Goal: Task Accomplishment & Management: Manage account settings

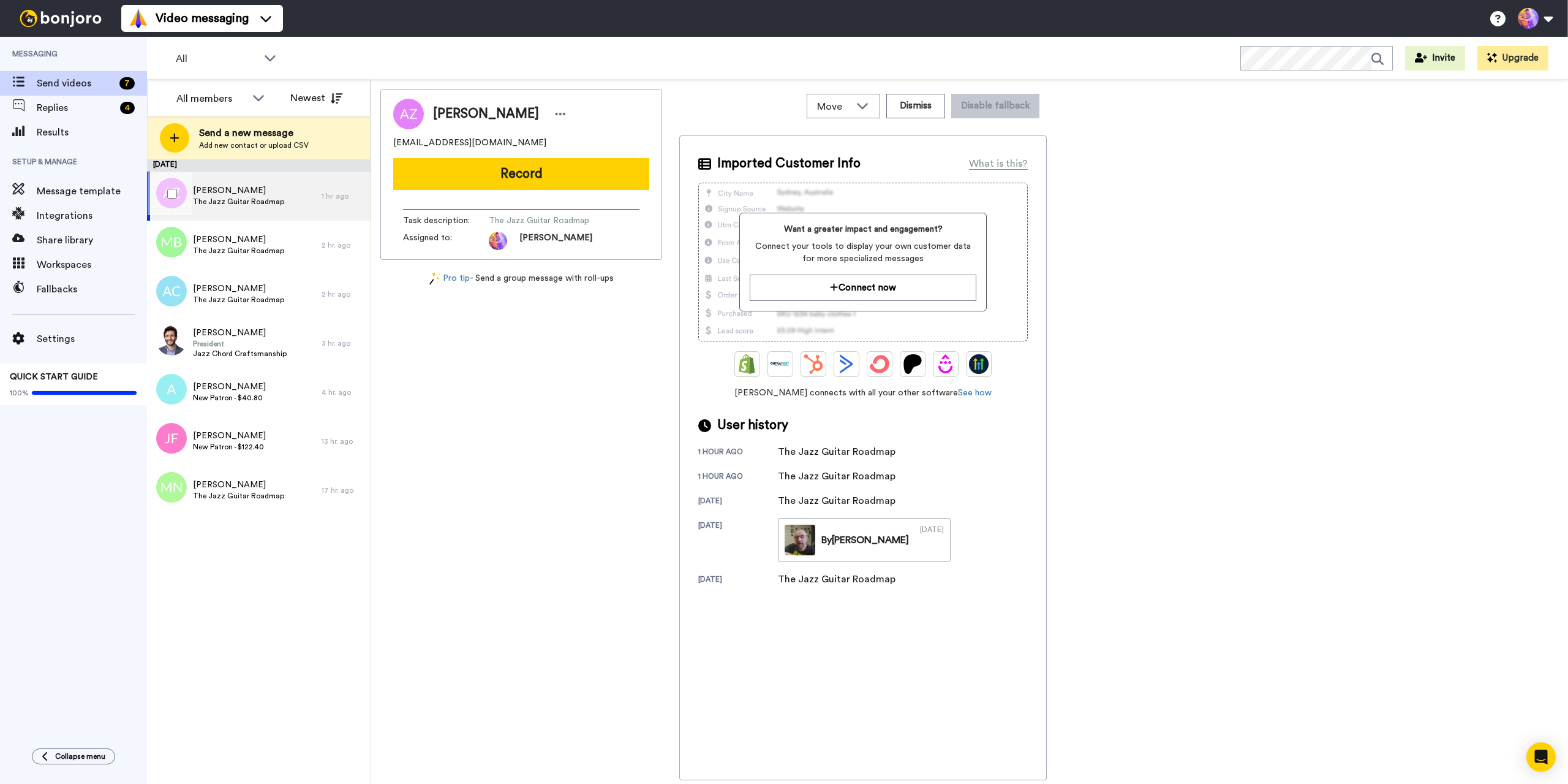
click at [268, 201] on span "The Jazz Guitar Roadmap" at bounding box center [238, 202] width 91 height 10
click at [928, 108] on button "Dismiss" at bounding box center [915, 106] width 58 height 25
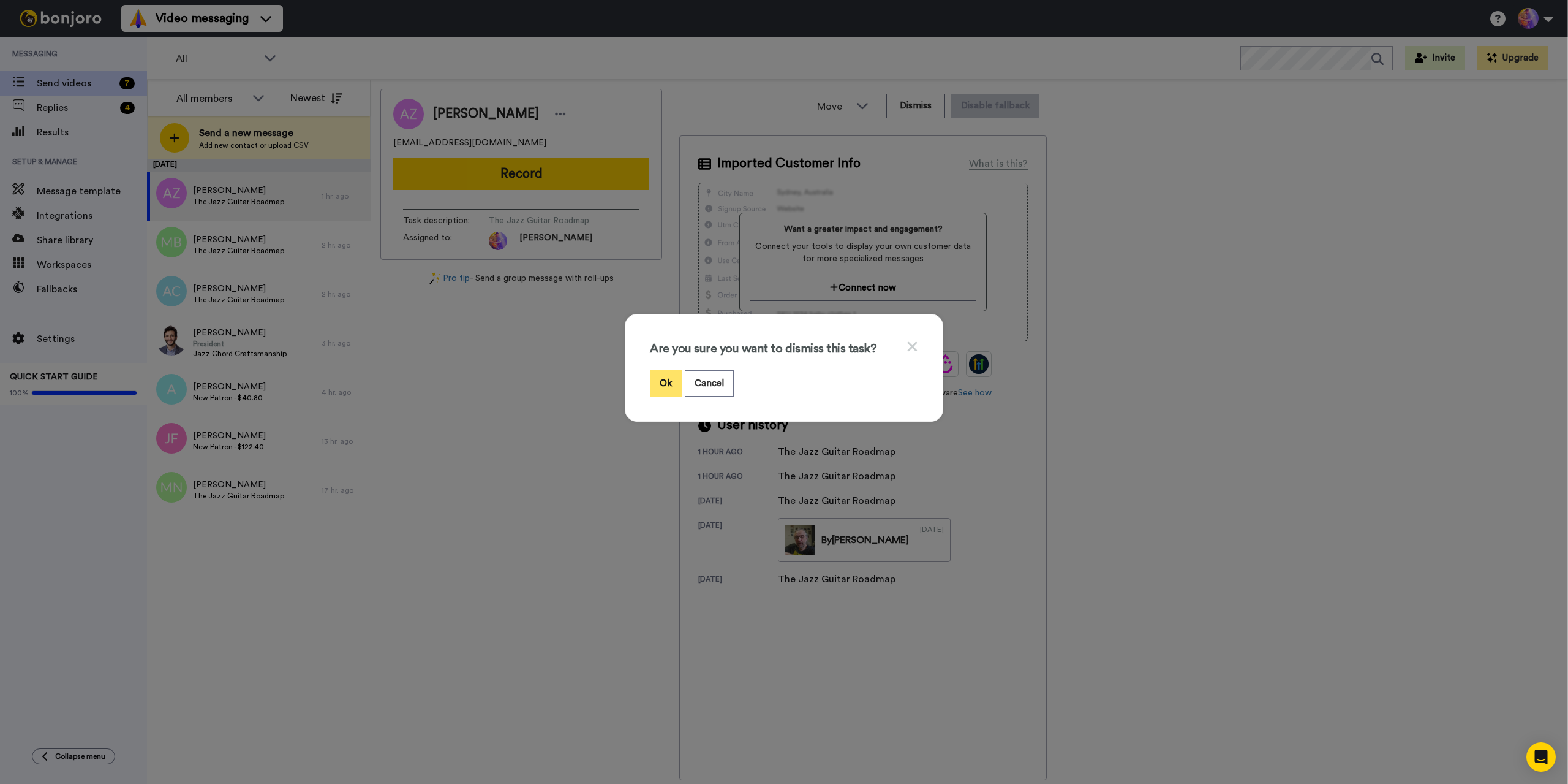
click at [663, 385] on button "Ok" at bounding box center [666, 383] width 32 height 26
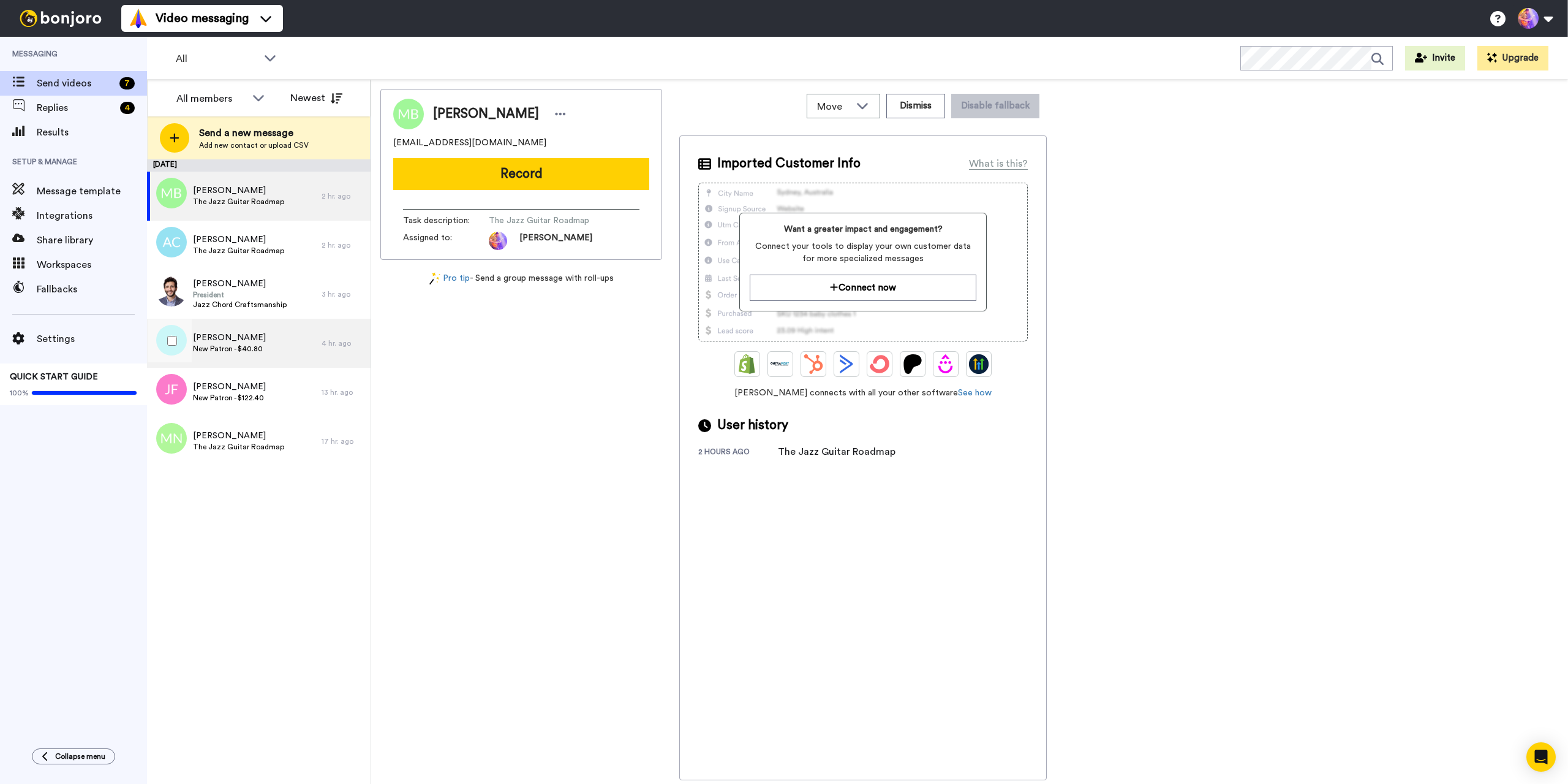
click at [279, 352] on div "[PERSON_NAME] Patron - $40.80" at bounding box center [235, 343] width 174 height 49
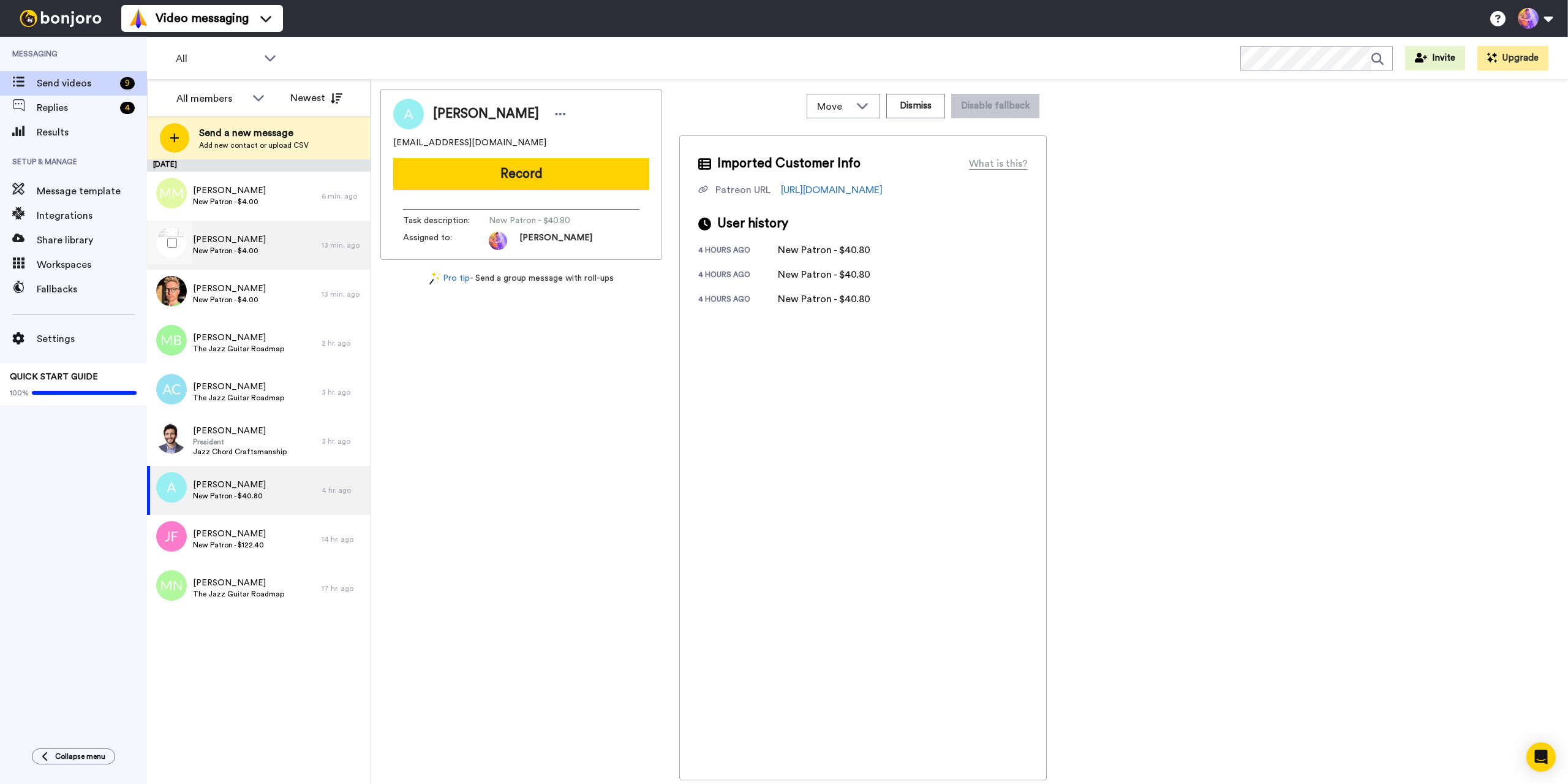
click at [276, 252] on div "[PERSON_NAME] New Patron - $4.00" at bounding box center [235, 245] width 174 height 49
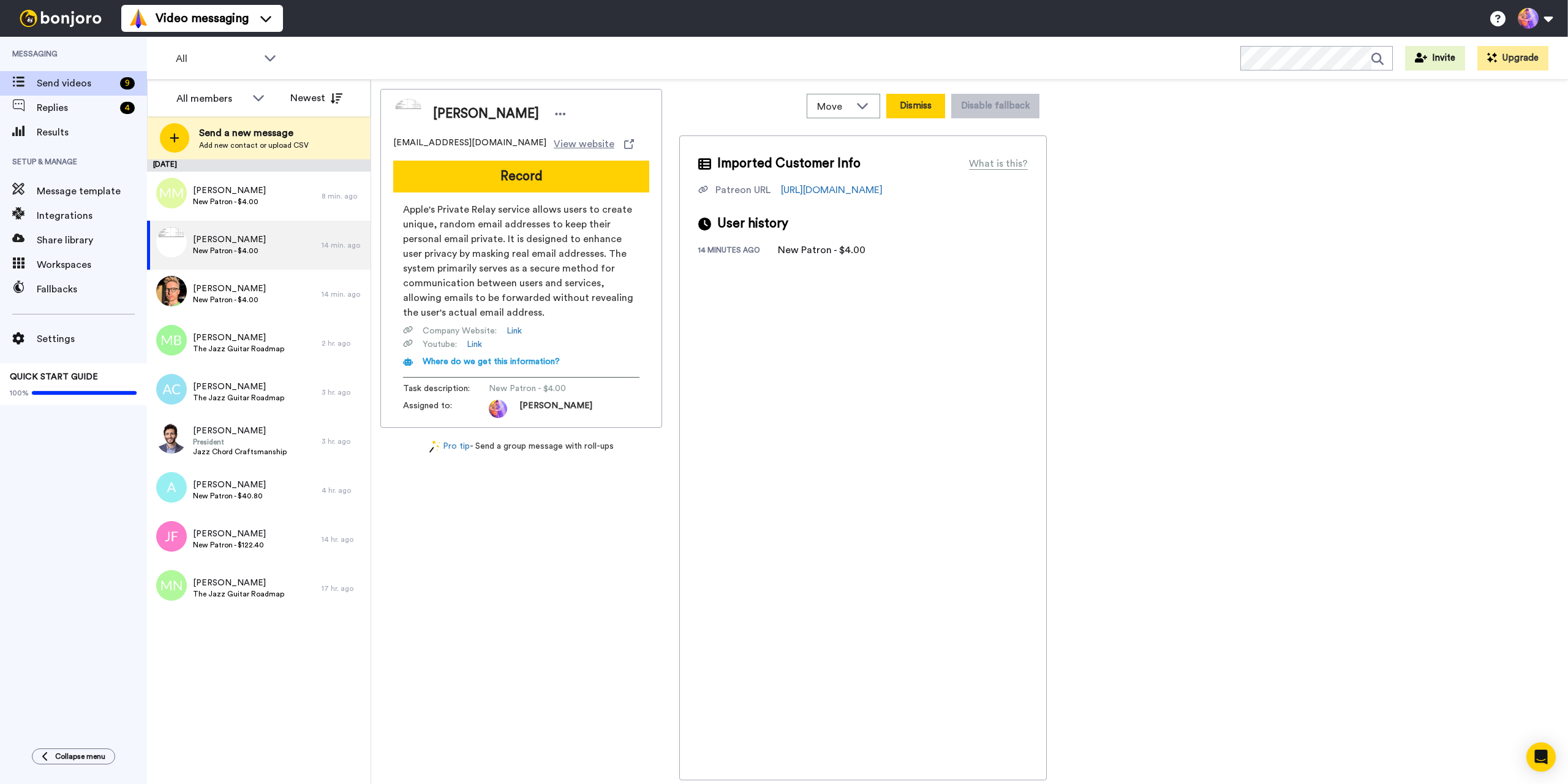
click at [906, 107] on button "Dismiss" at bounding box center [915, 106] width 58 height 25
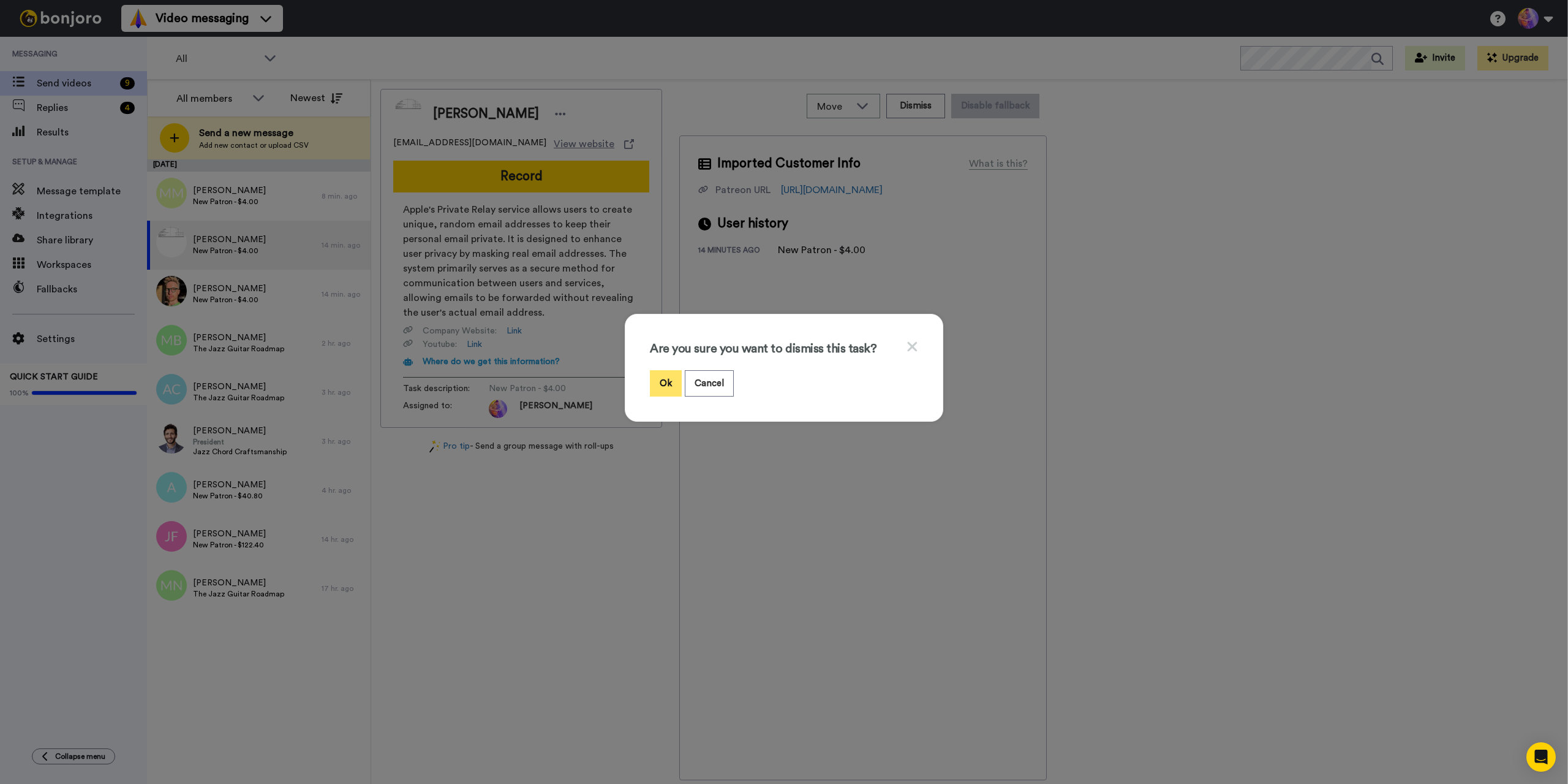
click at [672, 388] on button "Ok" at bounding box center [666, 383] width 32 height 26
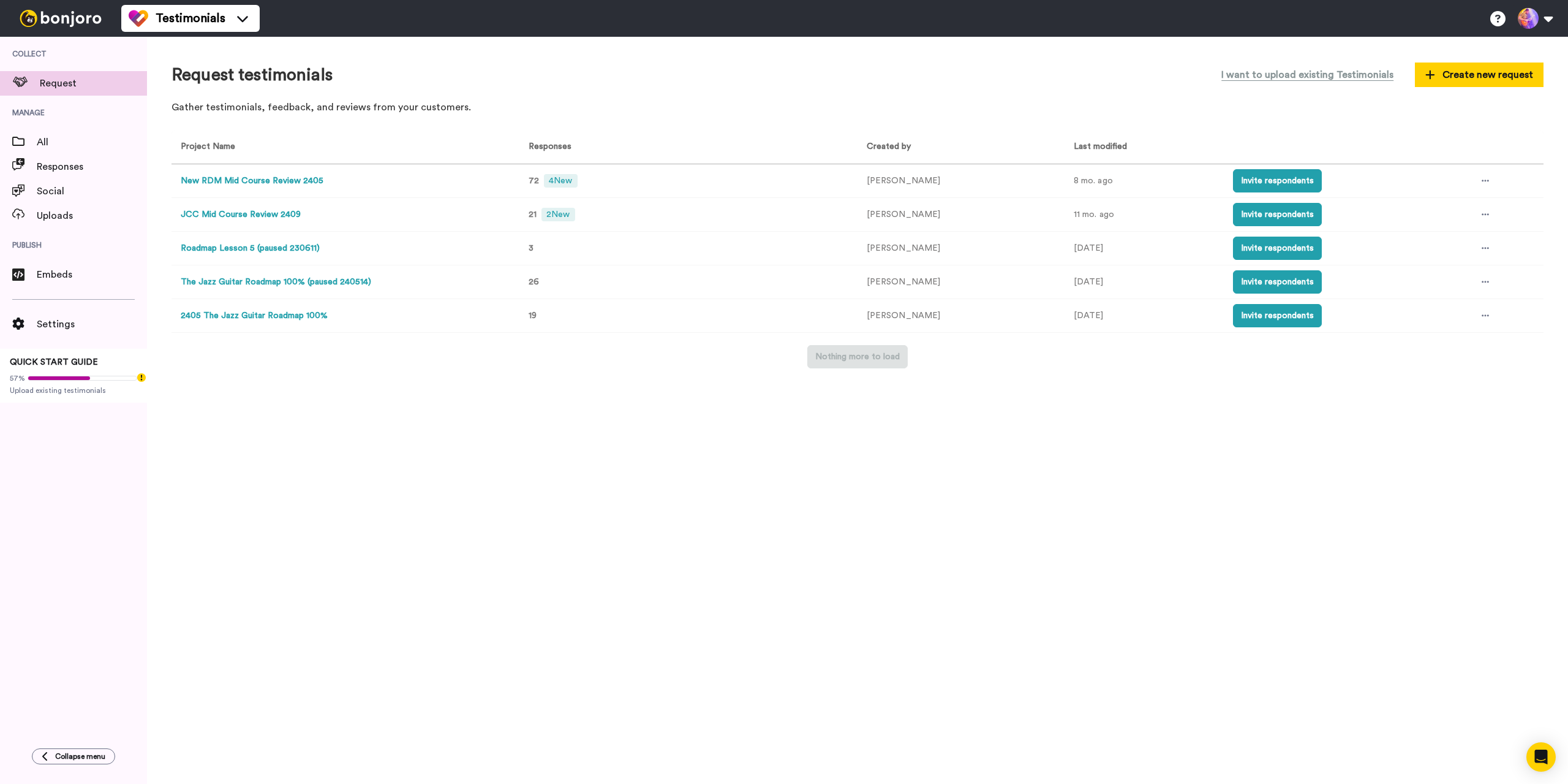
click at [248, 214] on button "JCC Mid Course Review 2409" at bounding box center [241, 215] width 120 height 13
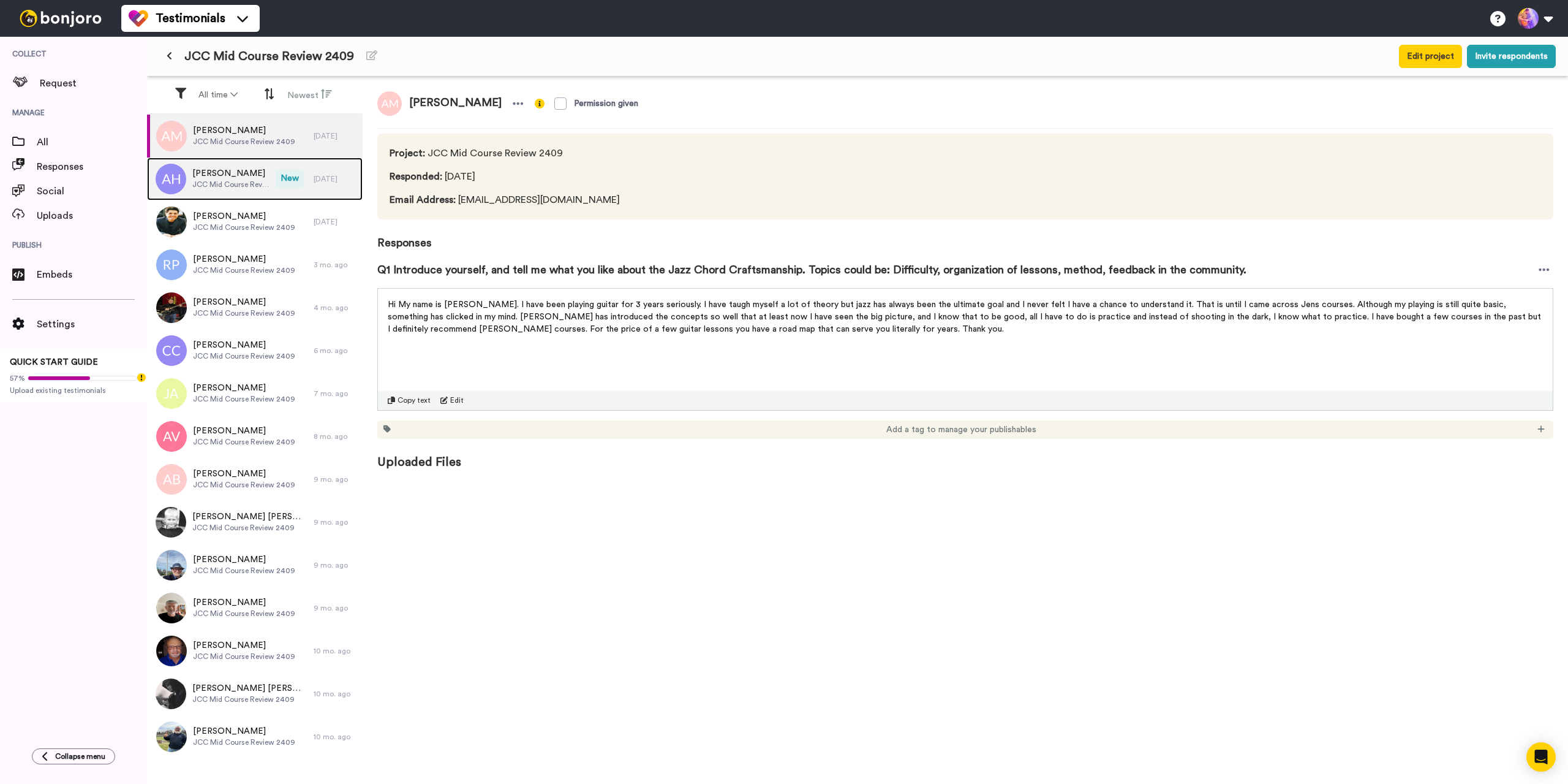
click at [249, 184] on span "JCC Mid Course Review 2409" at bounding box center [231, 184] width 77 height 10
